Goal: Information Seeking & Learning: Learn about a topic

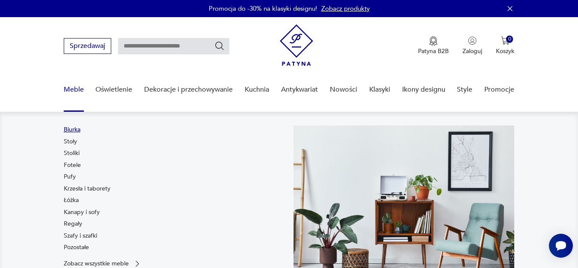
click at [74, 130] on link "Biurka" at bounding box center [72, 129] width 17 height 9
click at [74, 130] on section "[DOMAIN_NAME] Produkty Pozostałe Pozostałe Zestaw toaletowy, Art Deco, Moser." at bounding box center [289, 136] width 578 height 21
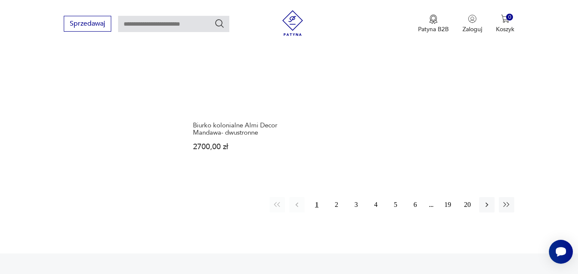
scroll to position [1252, 0]
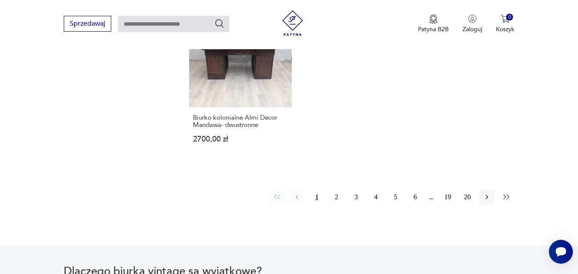
click at [506, 193] on icon "button" at bounding box center [506, 197] width 9 height 9
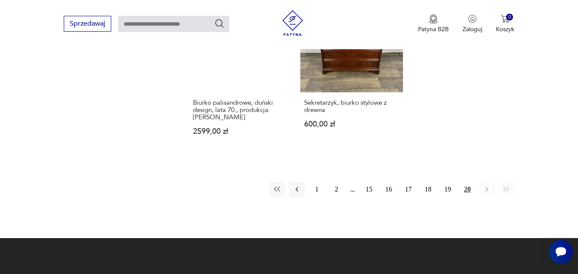
scroll to position [1125, 0]
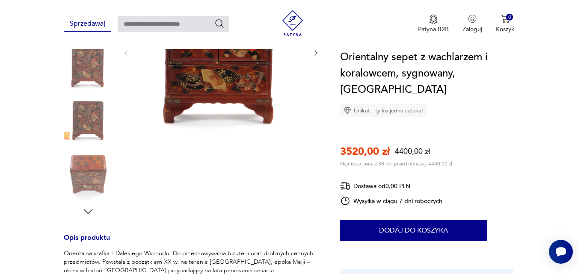
scroll to position [214, 0]
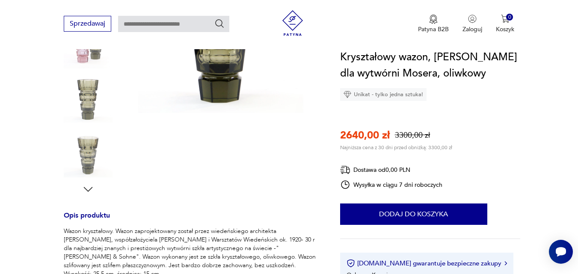
scroll to position [214, 0]
